Goal: Check status

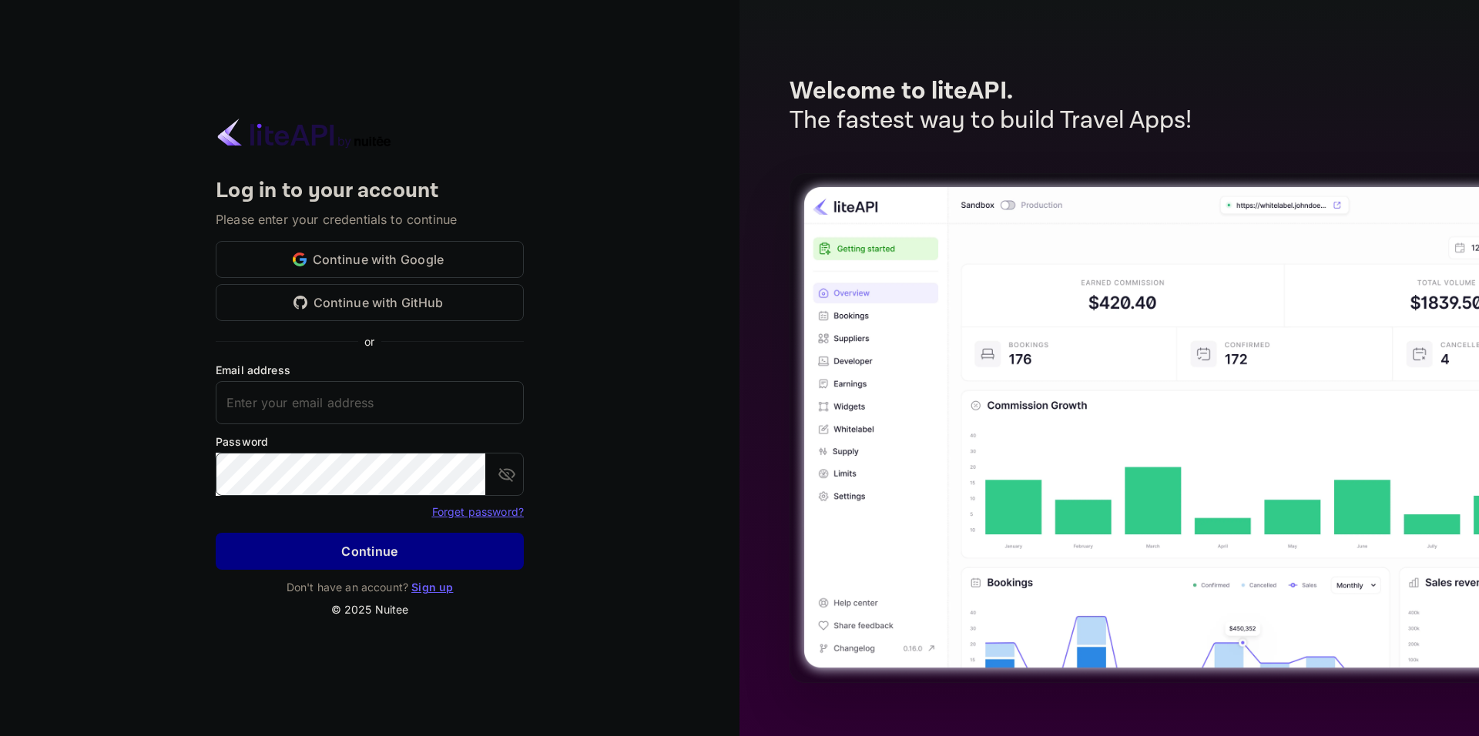
type input "[EMAIL_ADDRESS][DOMAIN_NAME]"
click at [330, 510] on div "Forget password?" at bounding box center [370, 511] width 308 height 18
click at [333, 534] on button "Continue" at bounding box center [370, 551] width 308 height 37
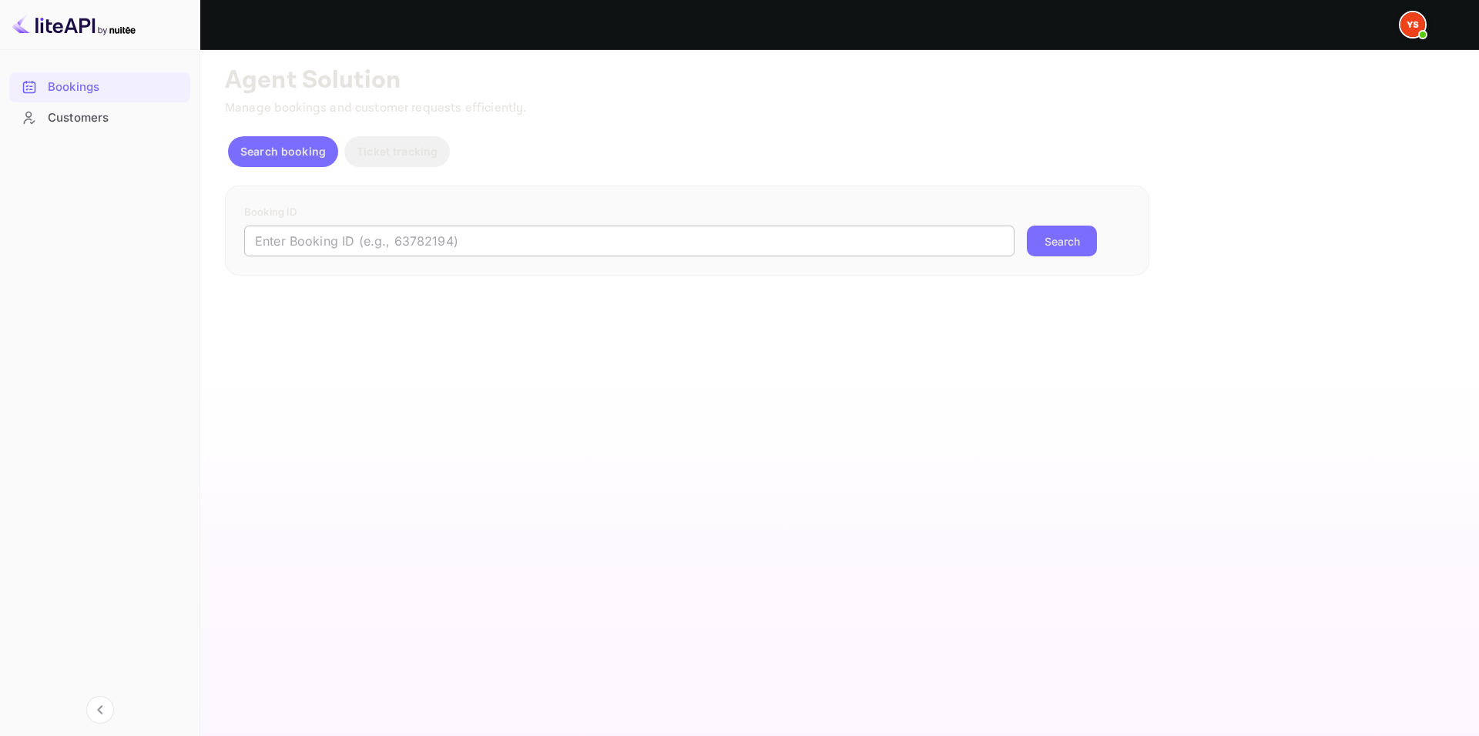
drag, startPoint x: 499, startPoint y: 250, endPoint x: 526, endPoint y: 243, distance: 27.8
click at [499, 250] on input "text" at bounding box center [629, 241] width 770 height 31
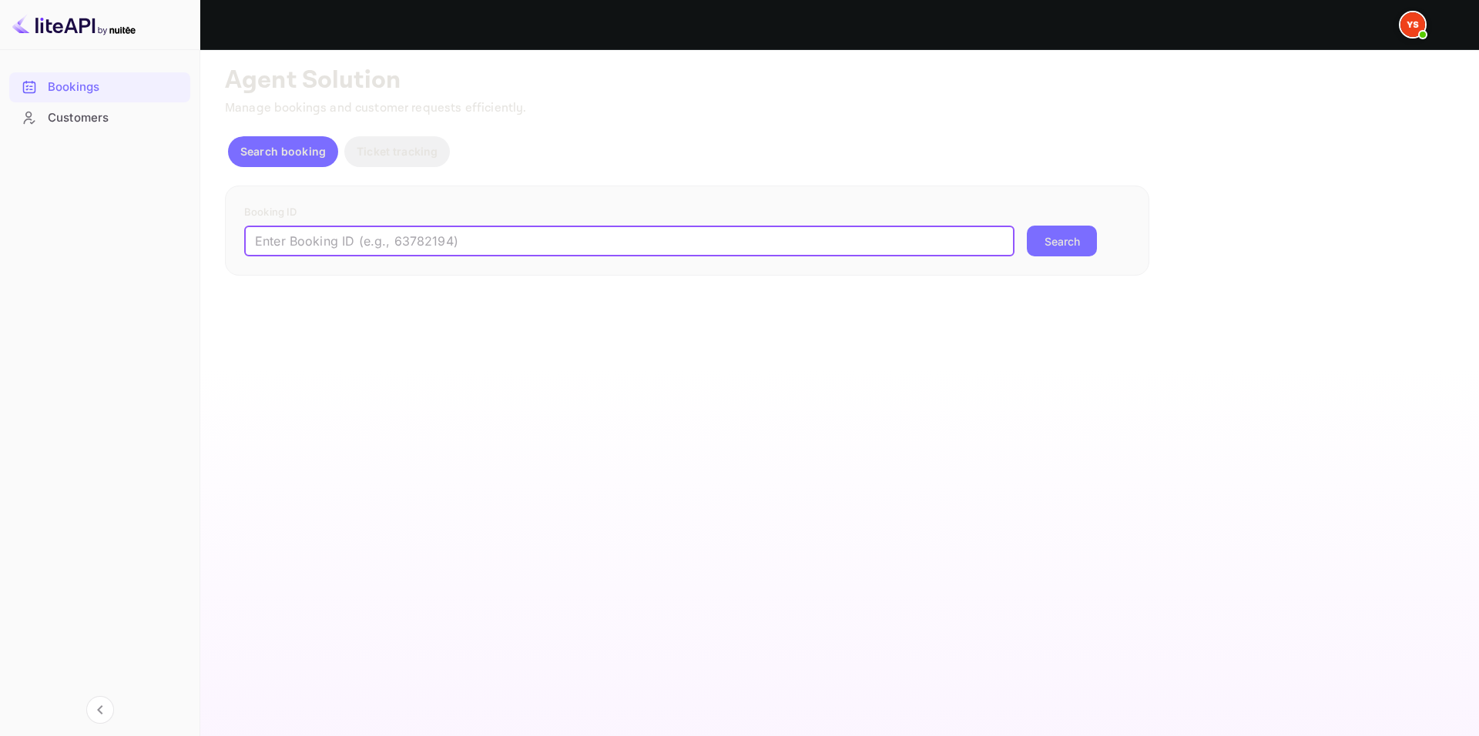
paste input "9782734"
type input "9782734"
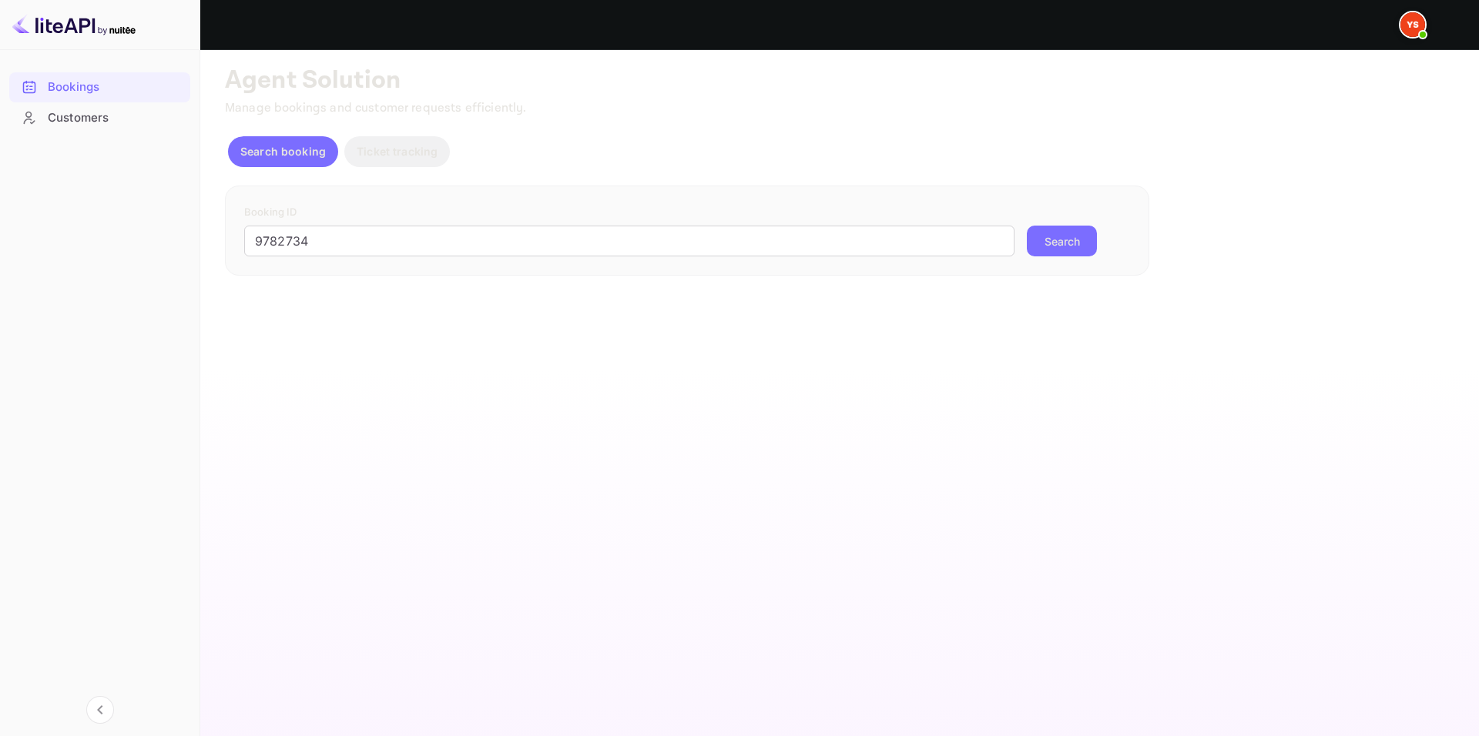
click at [1053, 231] on button "Search" at bounding box center [1062, 241] width 70 height 31
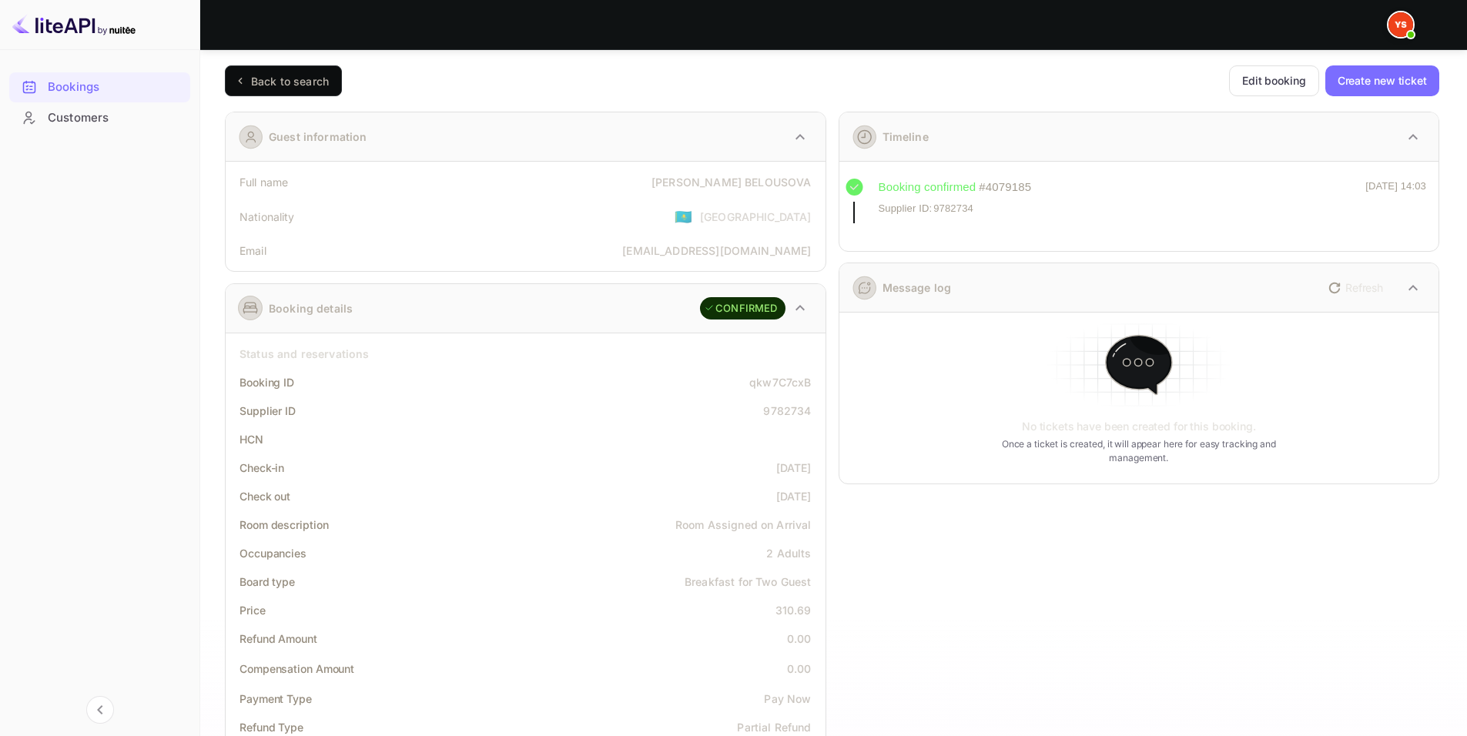
scroll to position [231, 0]
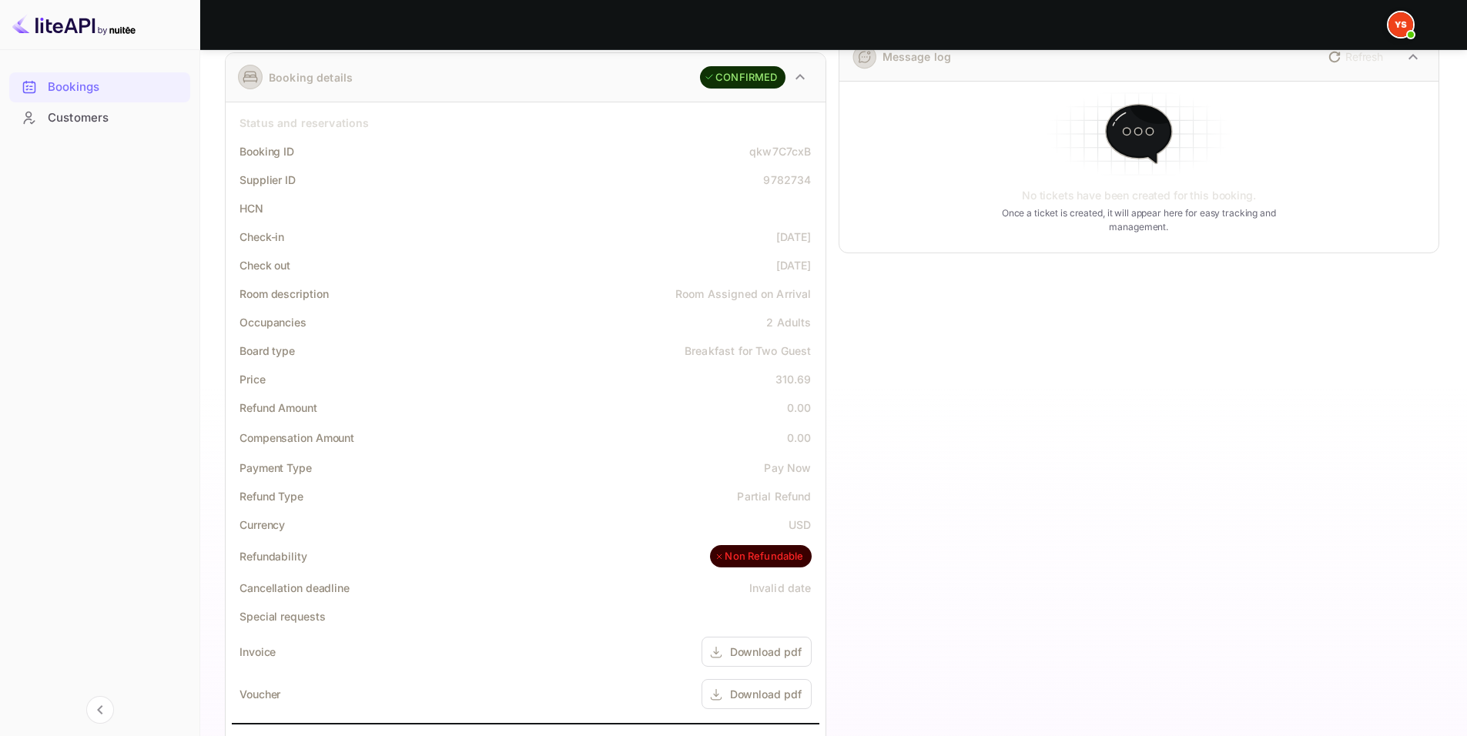
click at [678, 235] on div "Check-in [DATE]" at bounding box center [526, 237] width 588 height 28
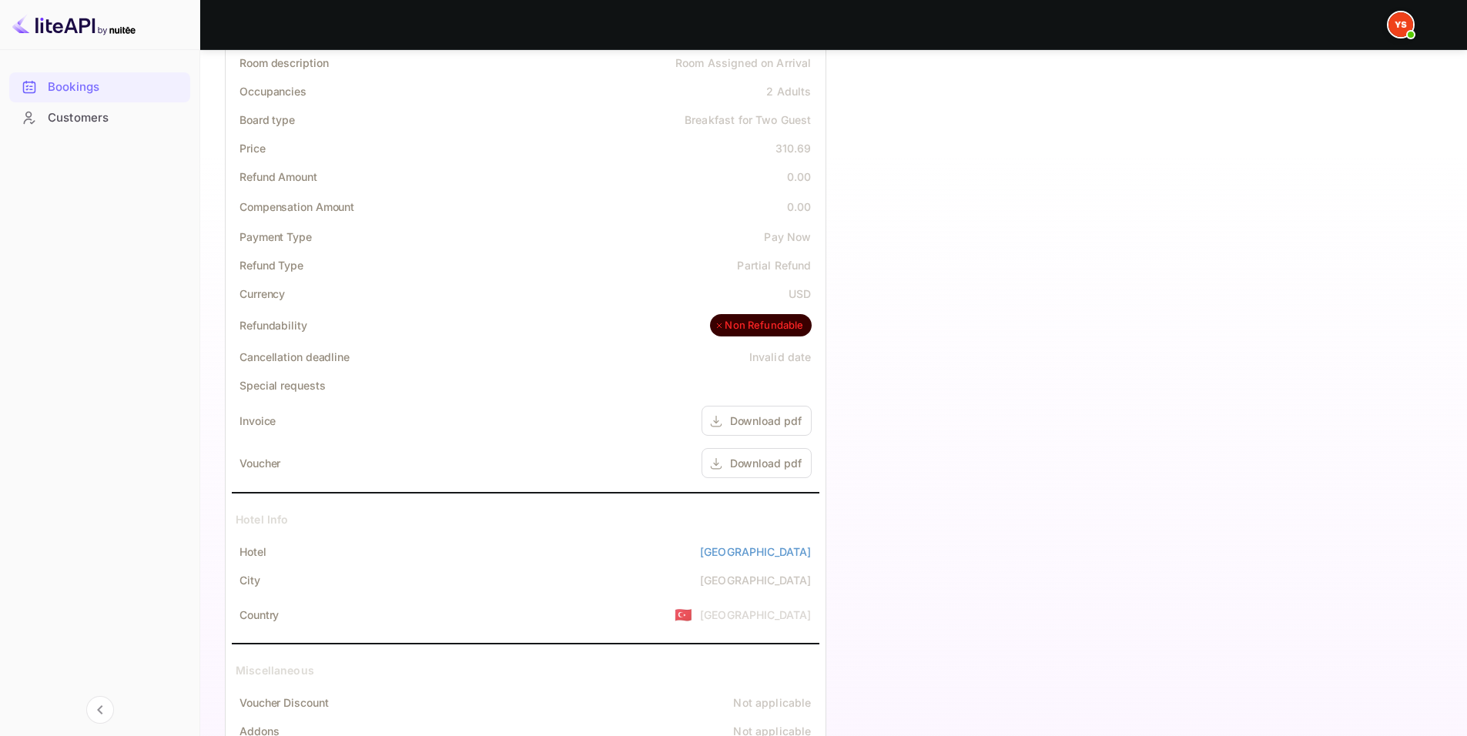
scroll to position [0, 0]
